Goal: Task Accomplishment & Management: Use online tool/utility

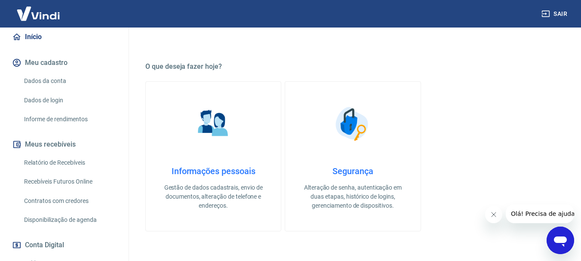
scroll to position [86, 0]
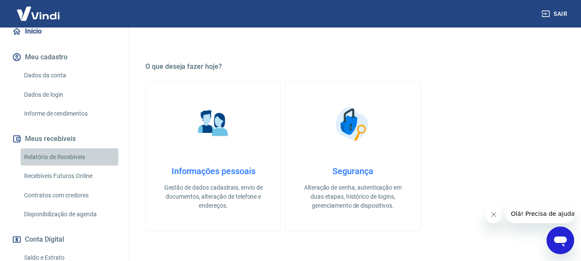
click at [72, 166] on link "Relatório de Recebíveis" at bounding box center [70, 157] width 98 height 18
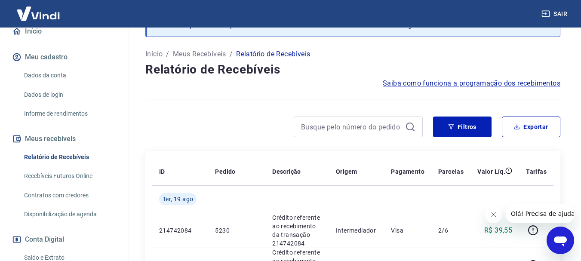
scroll to position [129, 0]
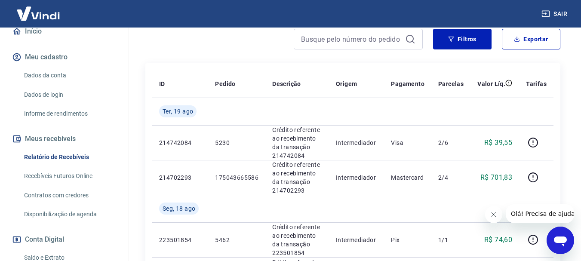
click at [494, 215] on icon "Fechar mensagem da empresa" at bounding box center [493, 214] width 7 height 7
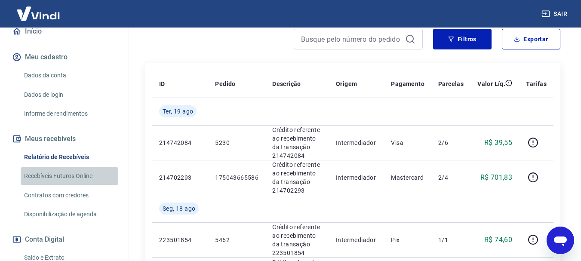
click at [71, 185] on link "Recebíveis Futuros Online" at bounding box center [70, 176] width 98 height 18
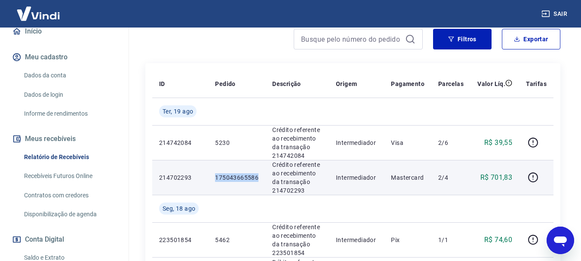
drag, startPoint x: 215, startPoint y: 176, endPoint x: 262, endPoint y: 177, distance: 46.0
click at [262, 177] on td "175043665586" at bounding box center [236, 177] width 57 height 35
copy p "175043665586"
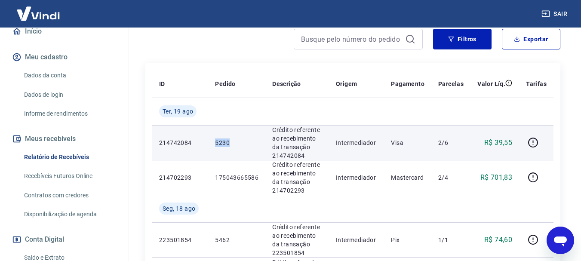
drag, startPoint x: 234, startPoint y: 142, endPoint x: 212, endPoint y: 144, distance: 22.0
click at [212, 144] on td "5230" at bounding box center [236, 142] width 57 height 35
copy p "5230"
